Goal: Check status

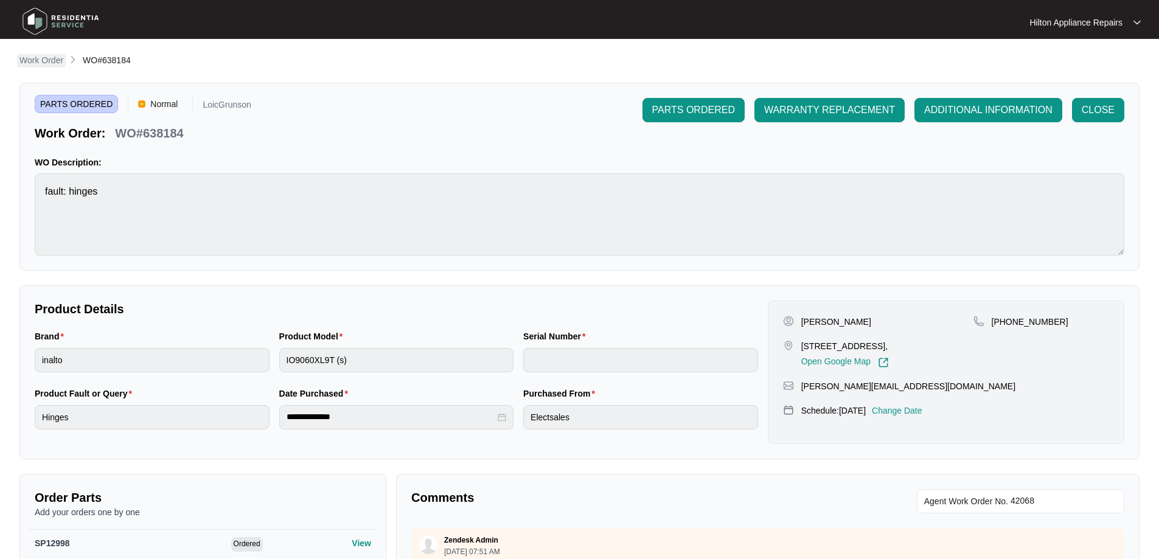
click at [39, 60] on p "Work Order" at bounding box center [41, 60] width 44 height 12
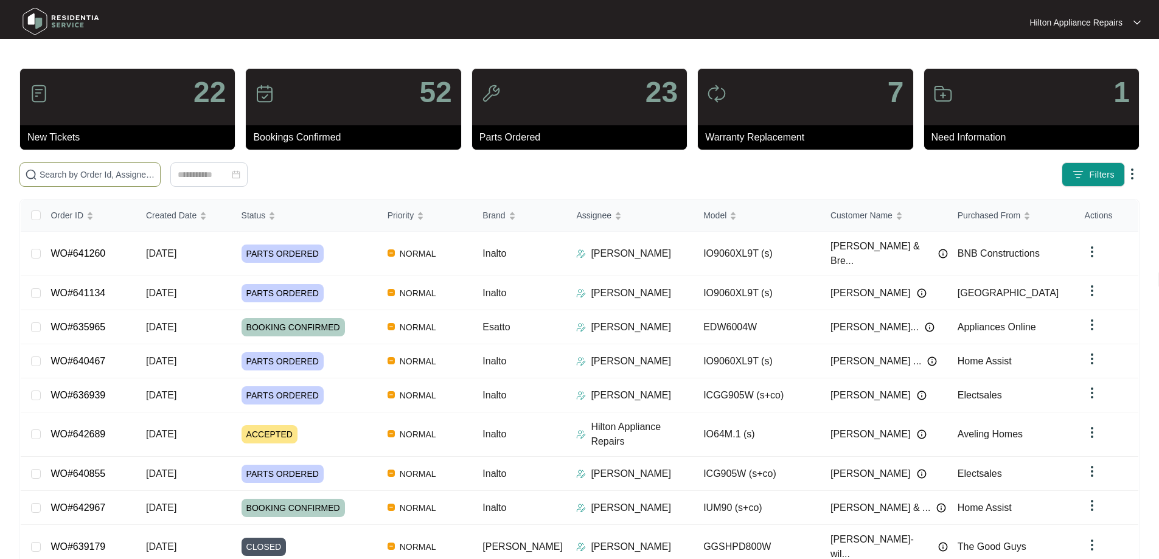
click at [113, 175] on input "text" at bounding box center [98, 174] width 116 height 13
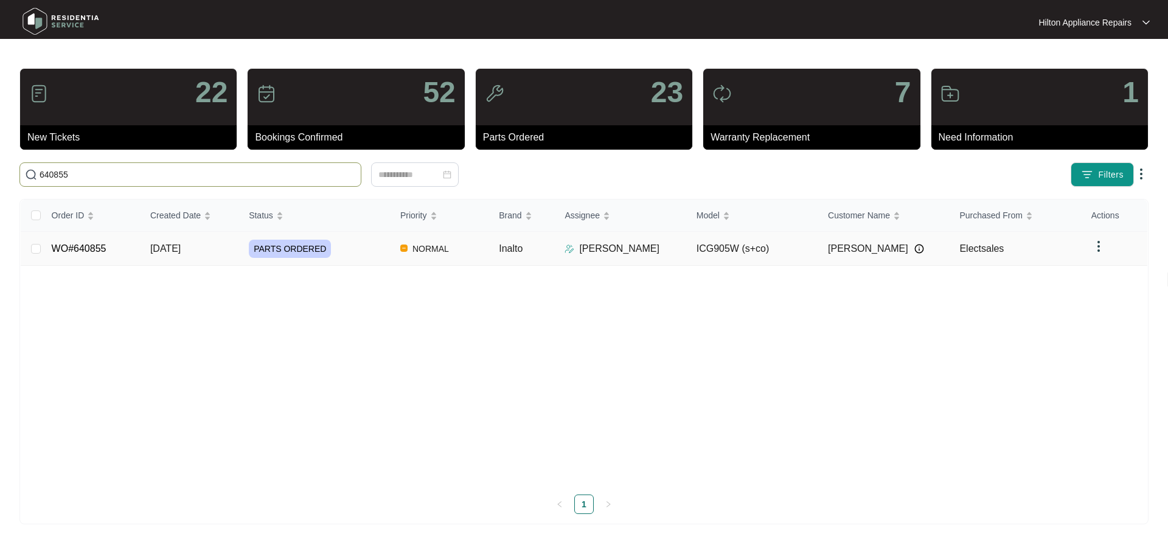
type input "640855"
click at [543, 250] on td "Inalto" at bounding box center [522, 249] width 66 height 34
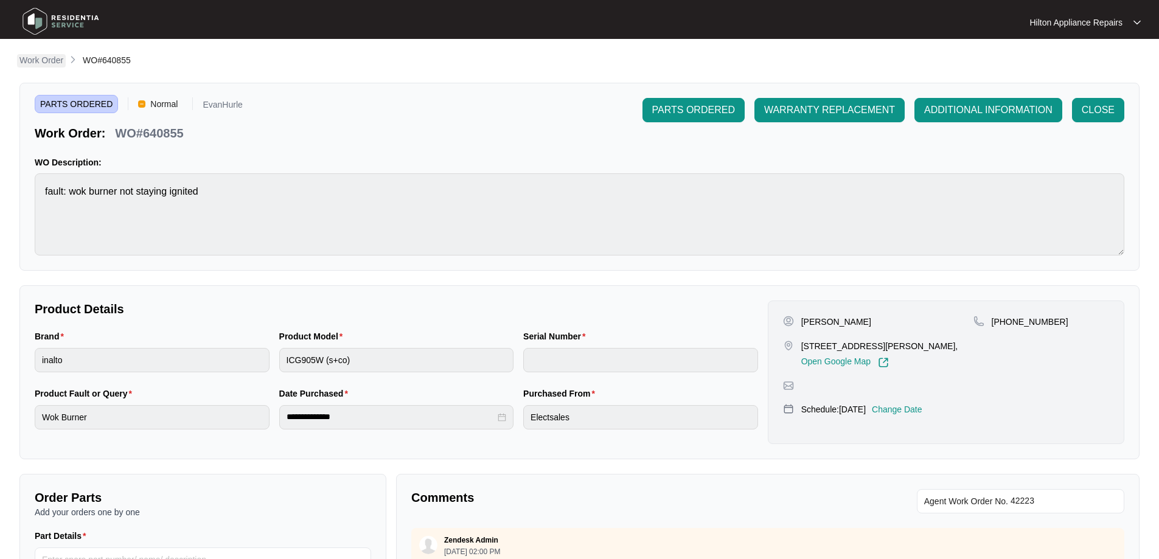
click at [50, 57] on p "Work Order" at bounding box center [41, 60] width 44 height 12
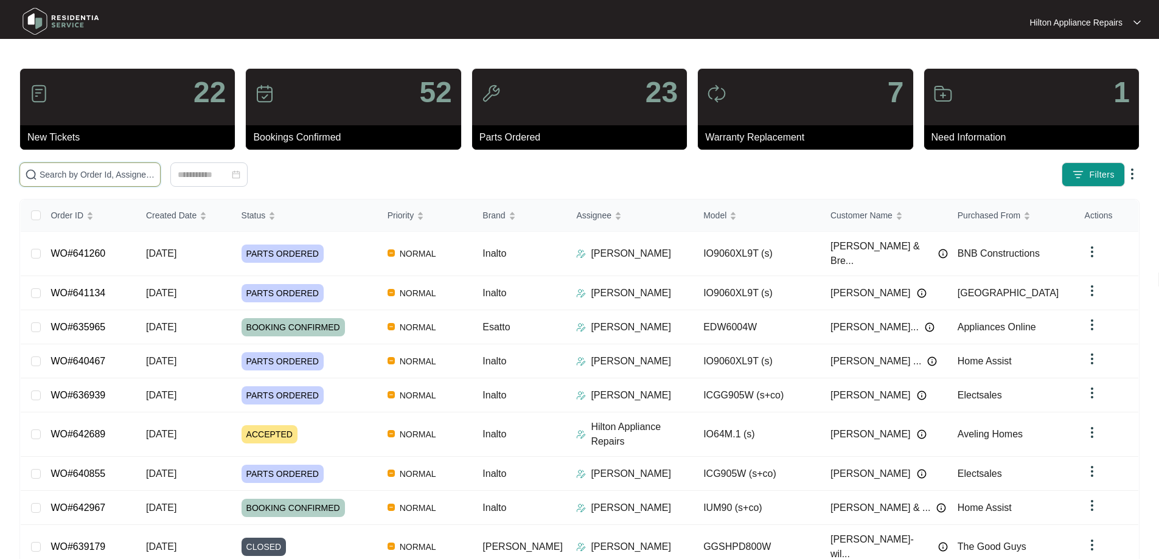
click at [155, 172] on input "text" at bounding box center [98, 174] width 116 height 13
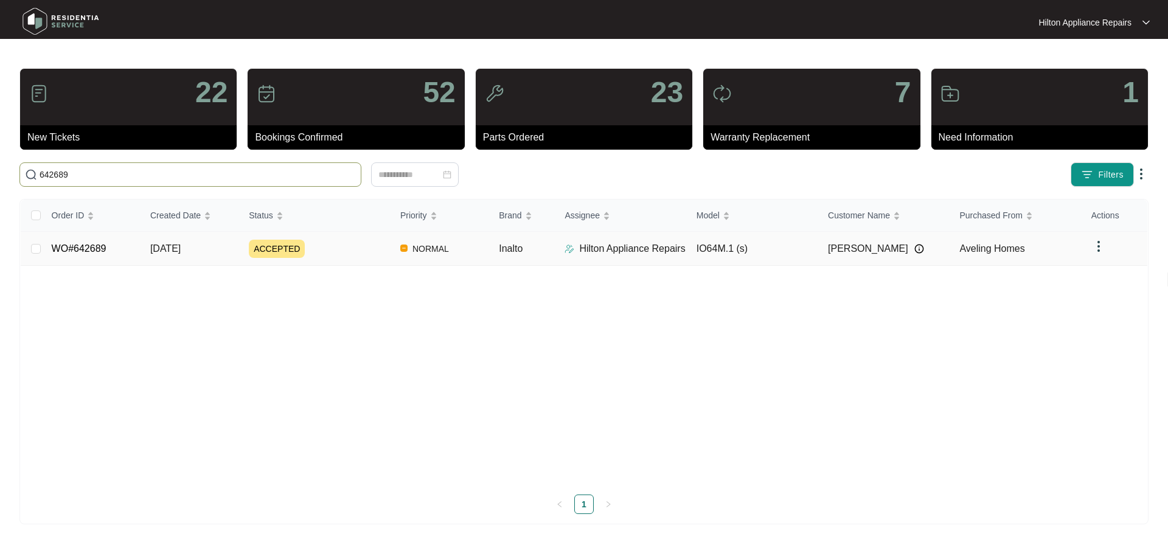
type input "642689"
click at [351, 252] on div "ACCEPTED" at bounding box center [320, 249] width 142 height 18
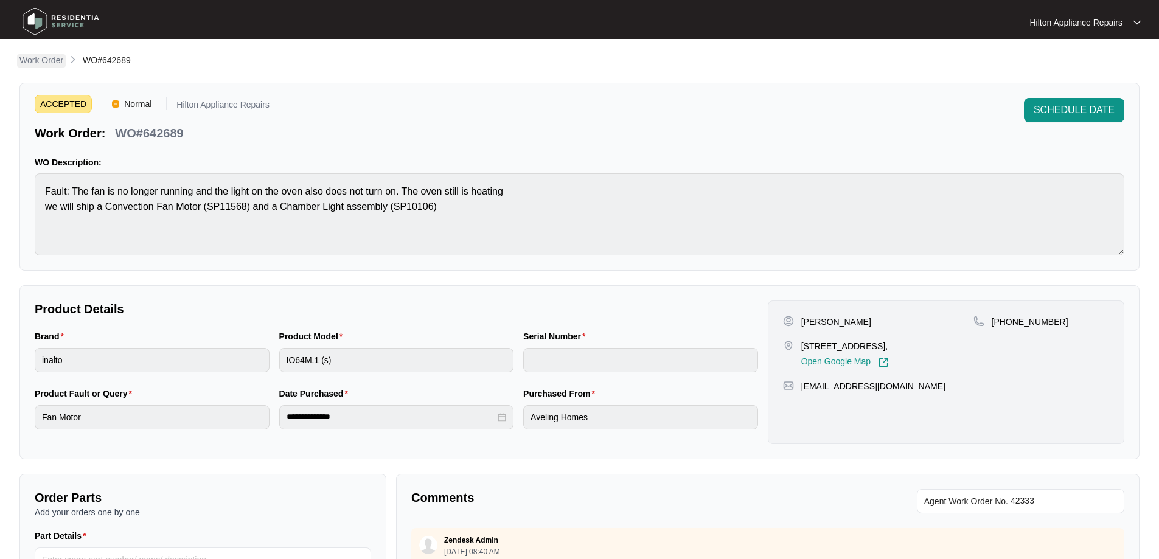
click at [35, 63] on p "Work Order" at bounding box center [41, 60] width 44 height 12
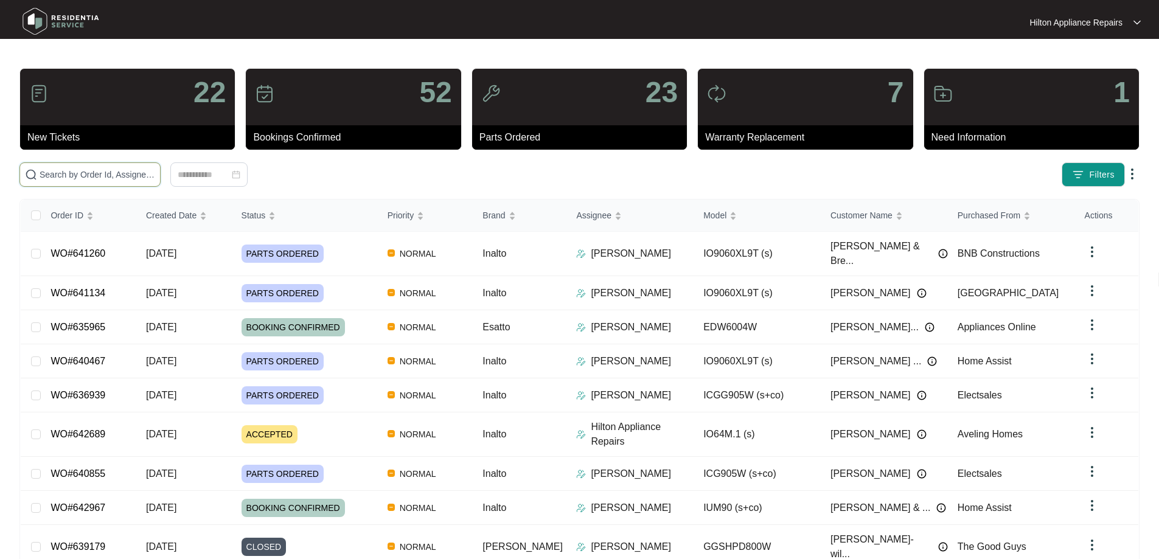
click at [155, 175] on input "text" at bounding box center [98, 174] width 116 height 13
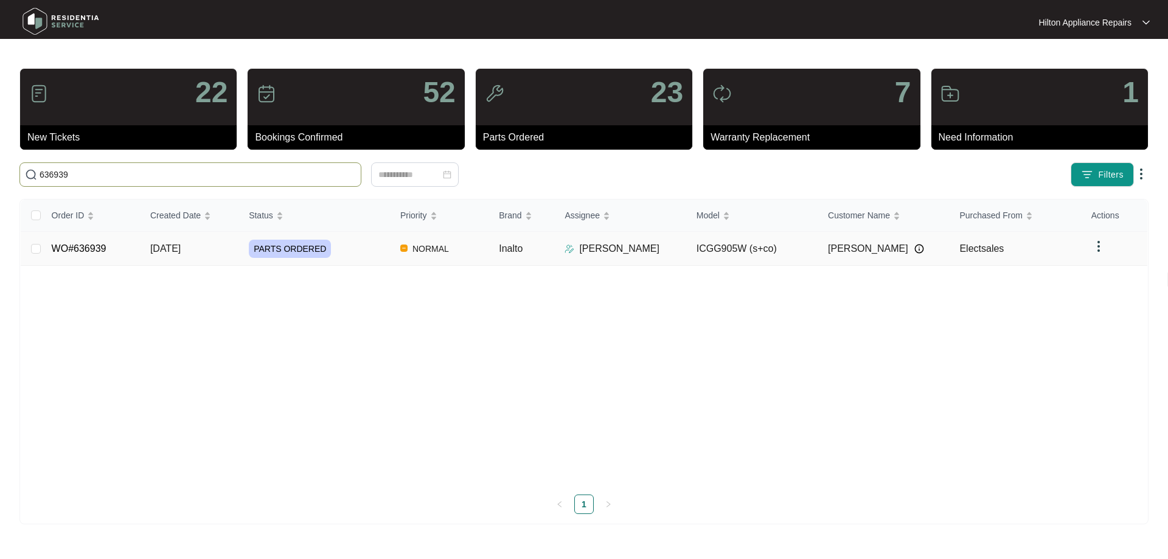
type input "636939"
click at [356, 249] on div "PARTS ORDERED" at bounding box center [320, 249] width 142 height 18
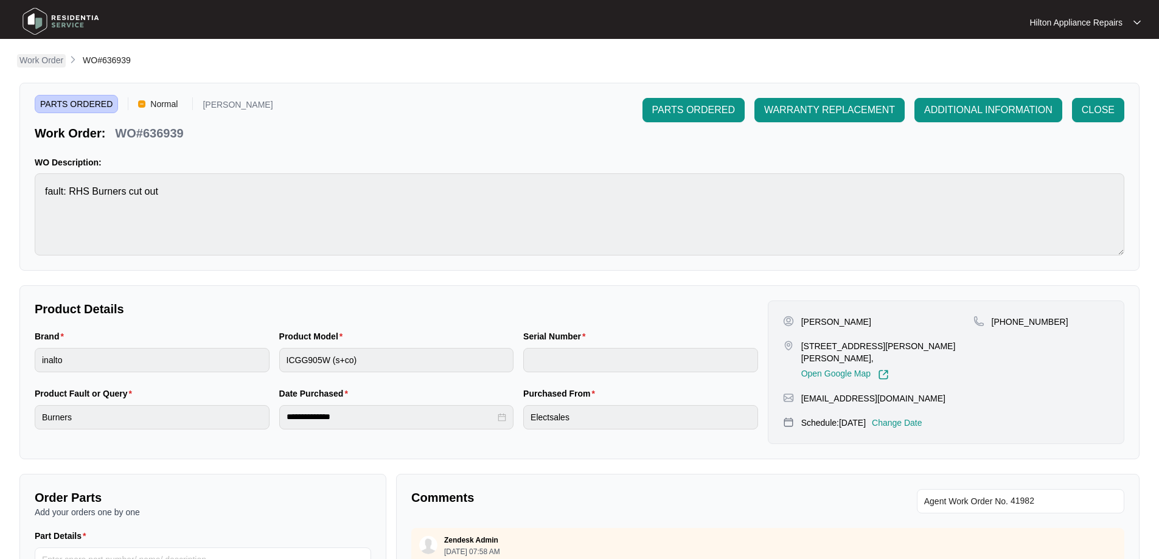
click at [40, 56] on p "Work Order" at bounding box center [41, 60] width 44 height 12
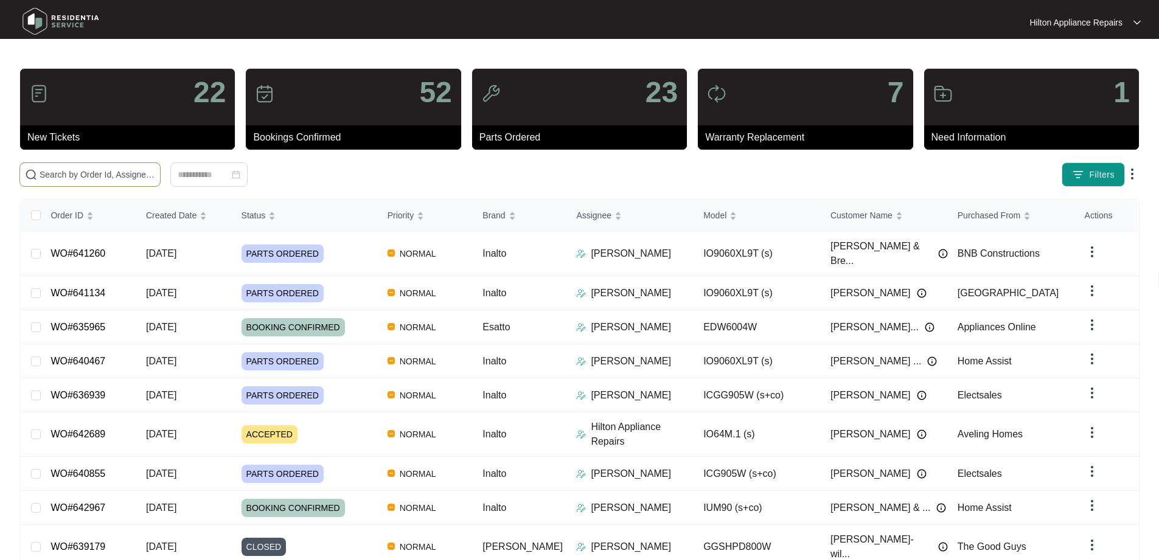
click at [155, 169] on input "text" at bounding box center [98, 174] width 116 height 13
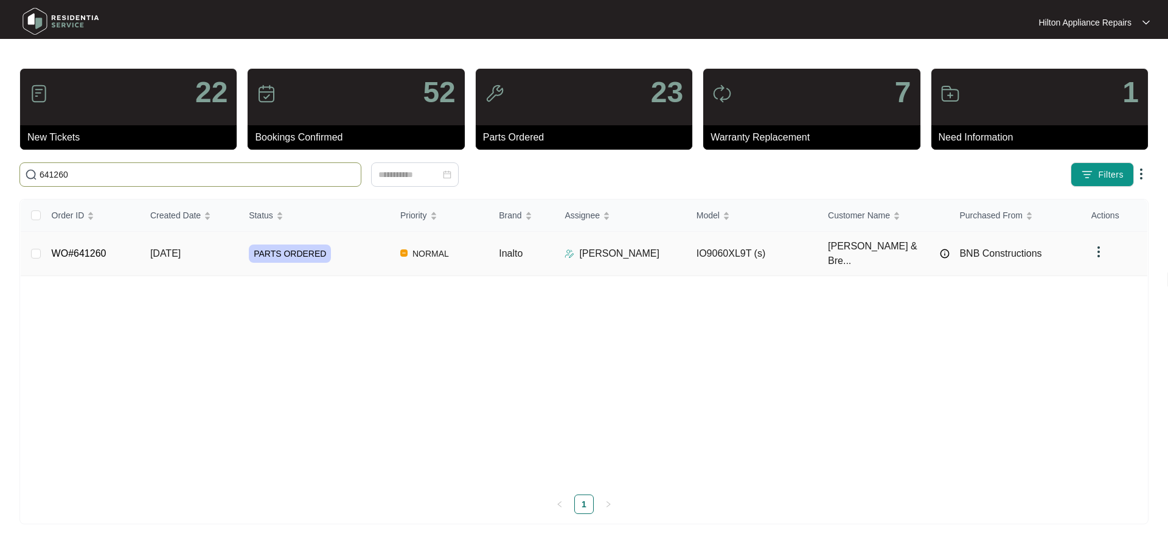
type input "641260"
click at [375, 245] on div "PARTS ORDERED" at bounding box center [320, 254] width 142 height 18
